Goal: Task Accomplishment & Management: Use online tool/utility

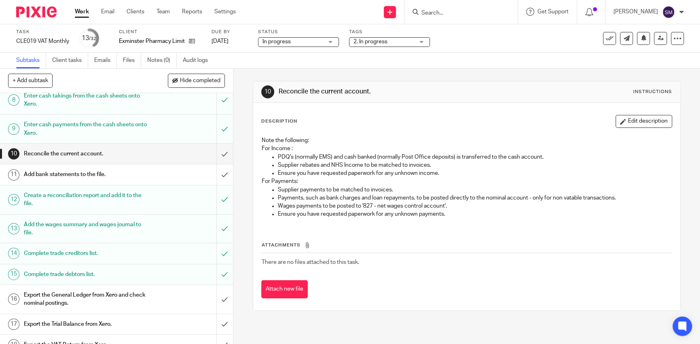
scroll to position [243, 0]
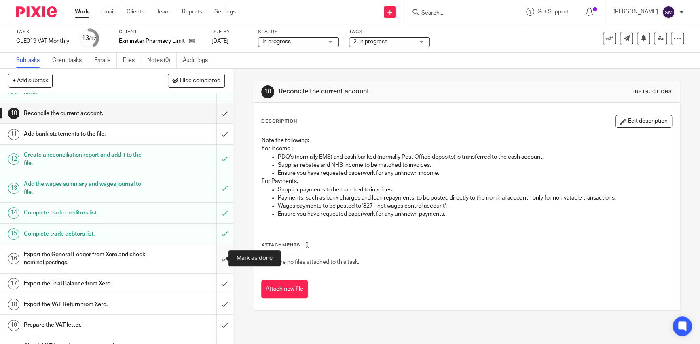
click at [215, 253] on input "submit" at bounding box center [116, 258] width 233 height 29
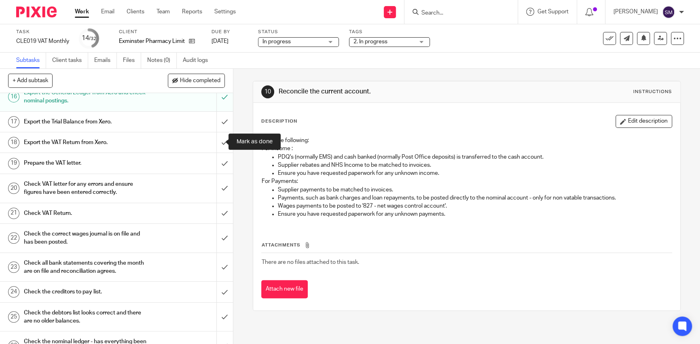
scroll to position [364, 0]
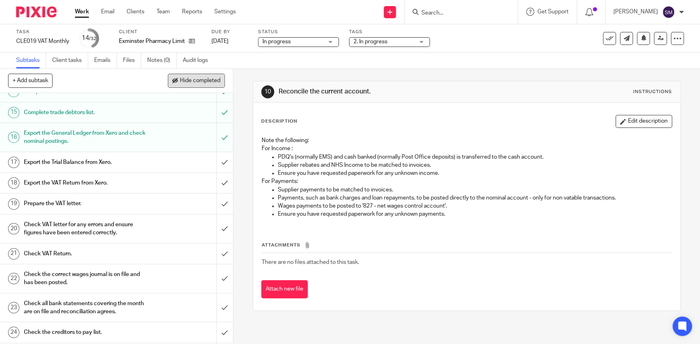
click at [199, 80] on span "Hide completed" at bounding box center [200, 81] width 40 height 6
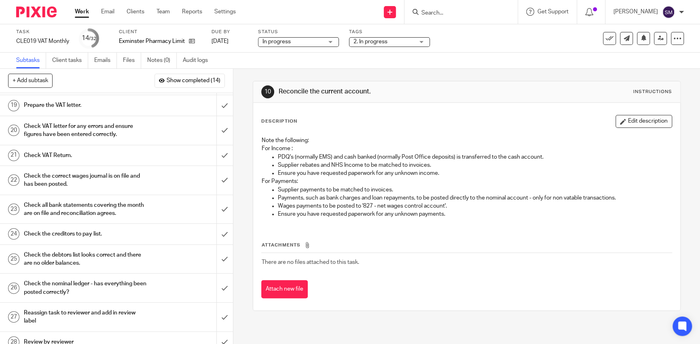
scroll to position [0, 0]
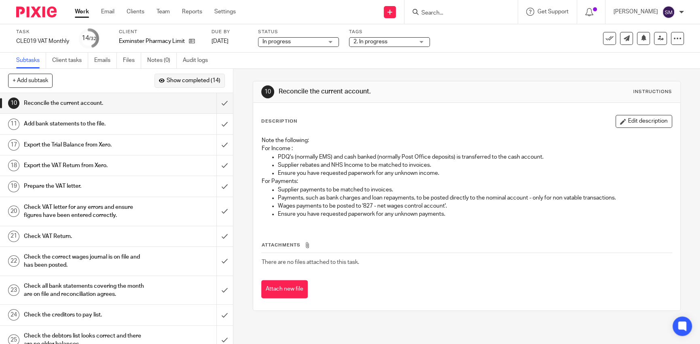
click at [188, 82] on span "Show completed (14)" at bounding box center [194, 81] width 54 height 6
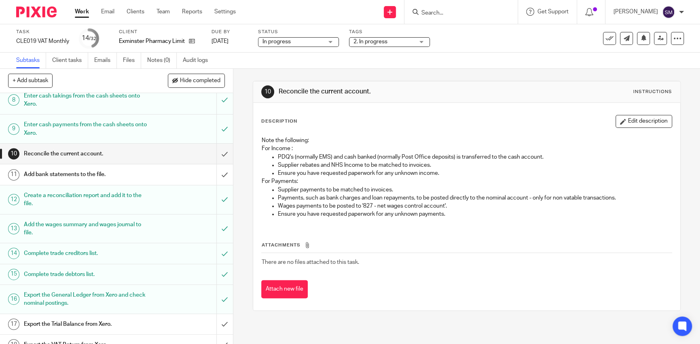
scroll to position [324, 0]
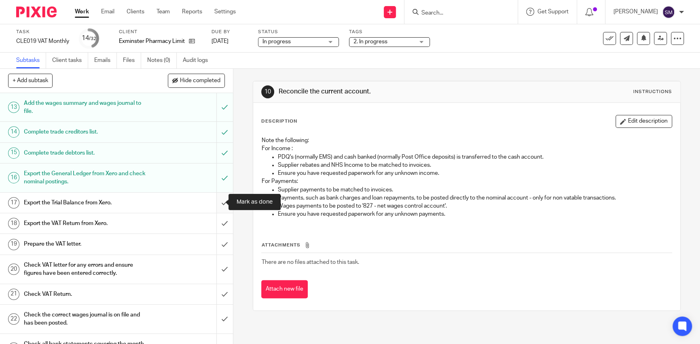
click at [213, 205] on input "submit" at bounding box center [116, 203] width 233 height 20
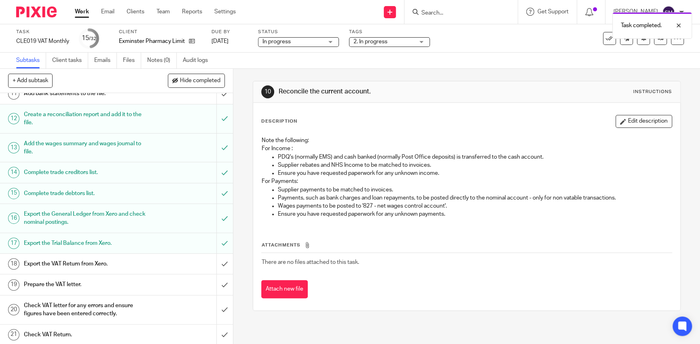
scroll to position [364, 0]
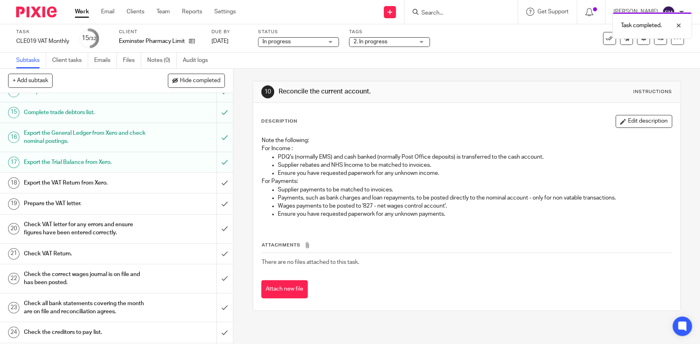
click at [133, 184] on h1 "Export the VAT Return from Xero." at bounding box center [85, 183] width 123 height 12
